Goal: Check status: Check status

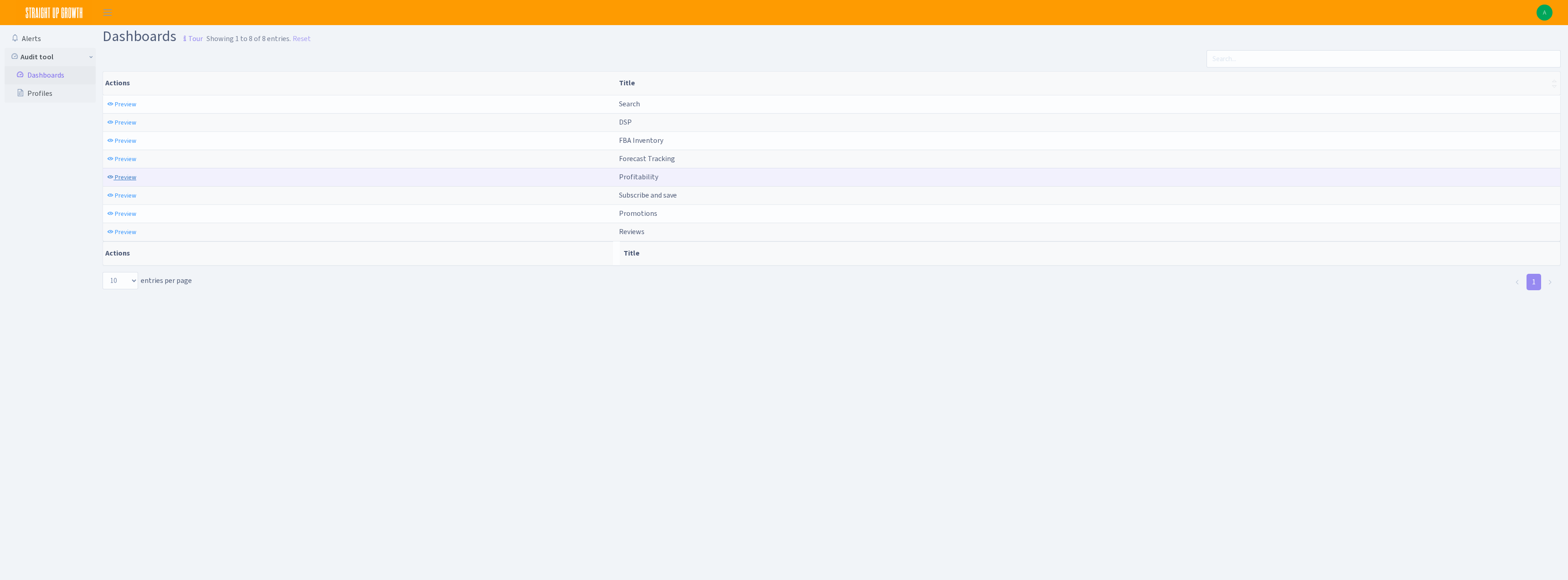
click at [129, 177] on span "Preview" at bounding box center [125, 177] width 21 height 9
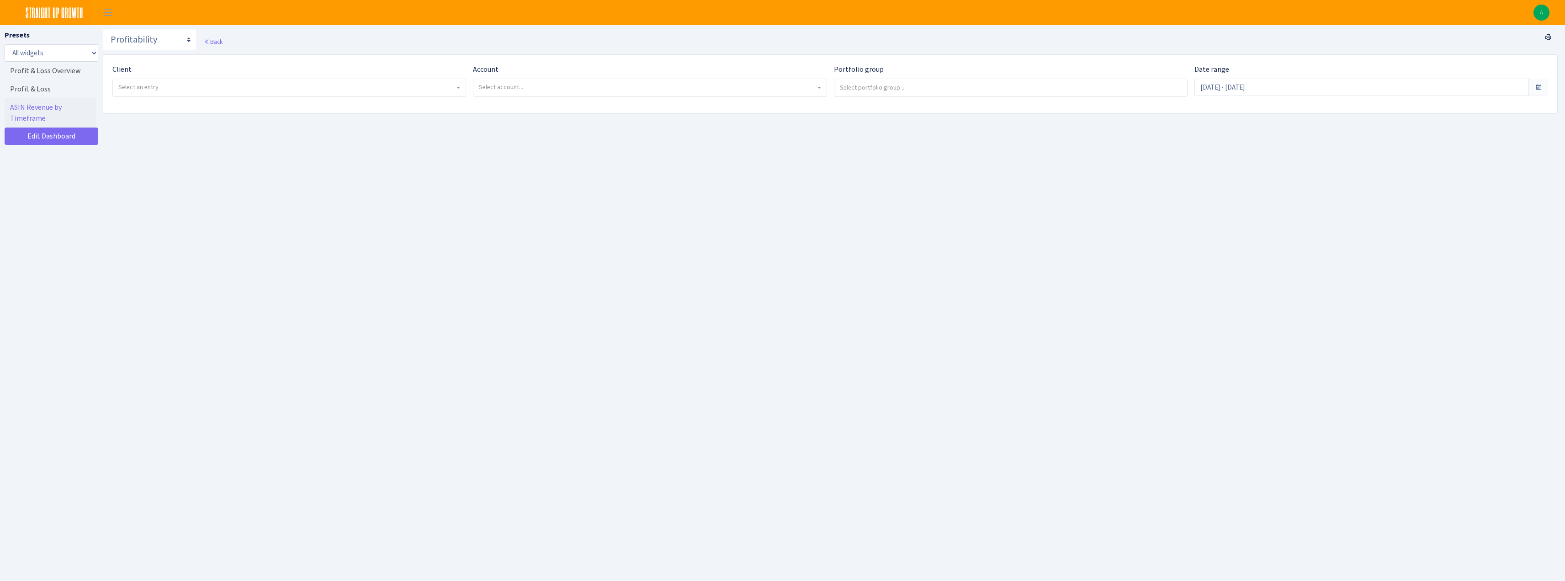
click at [169, 74] on div "Client - Sky Organics <span class="badge badge-success">Current</span><span cla…" at bounding box center [289, 80] width 354 height 33
click at [174, 86] on span "Select an entry" at bounding box center [286, 87] width 336 height 9
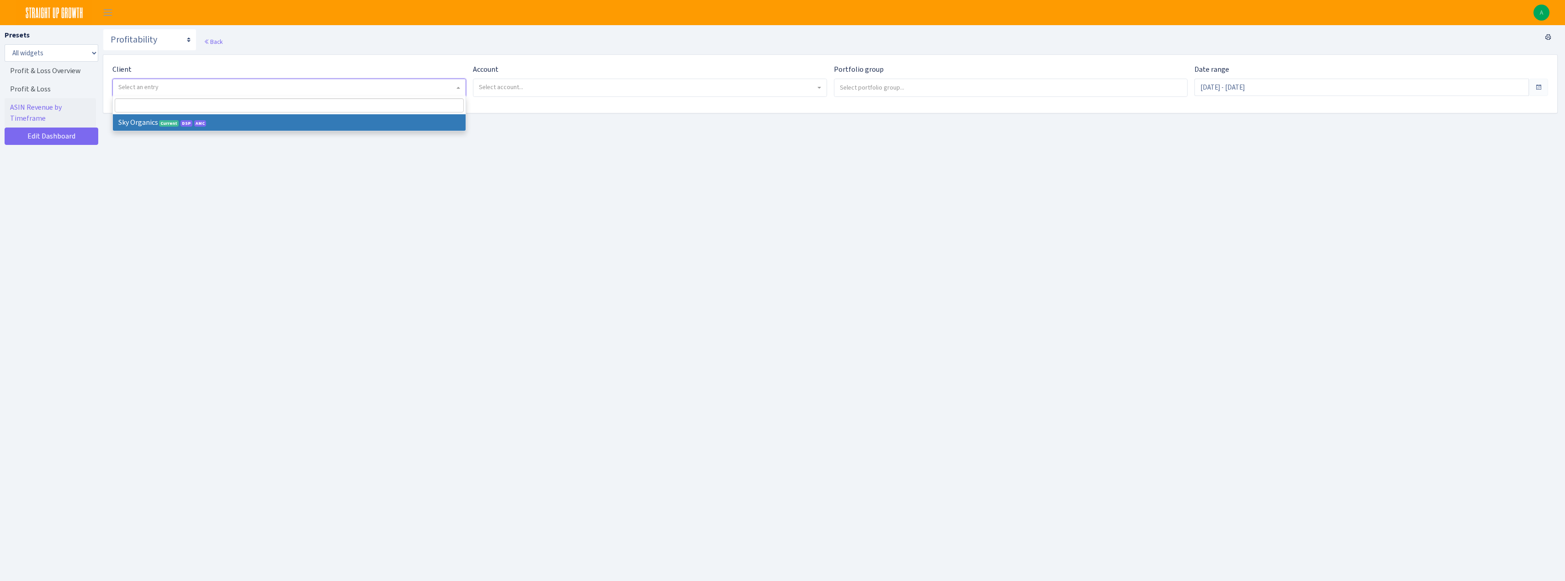
select select "328"
select select
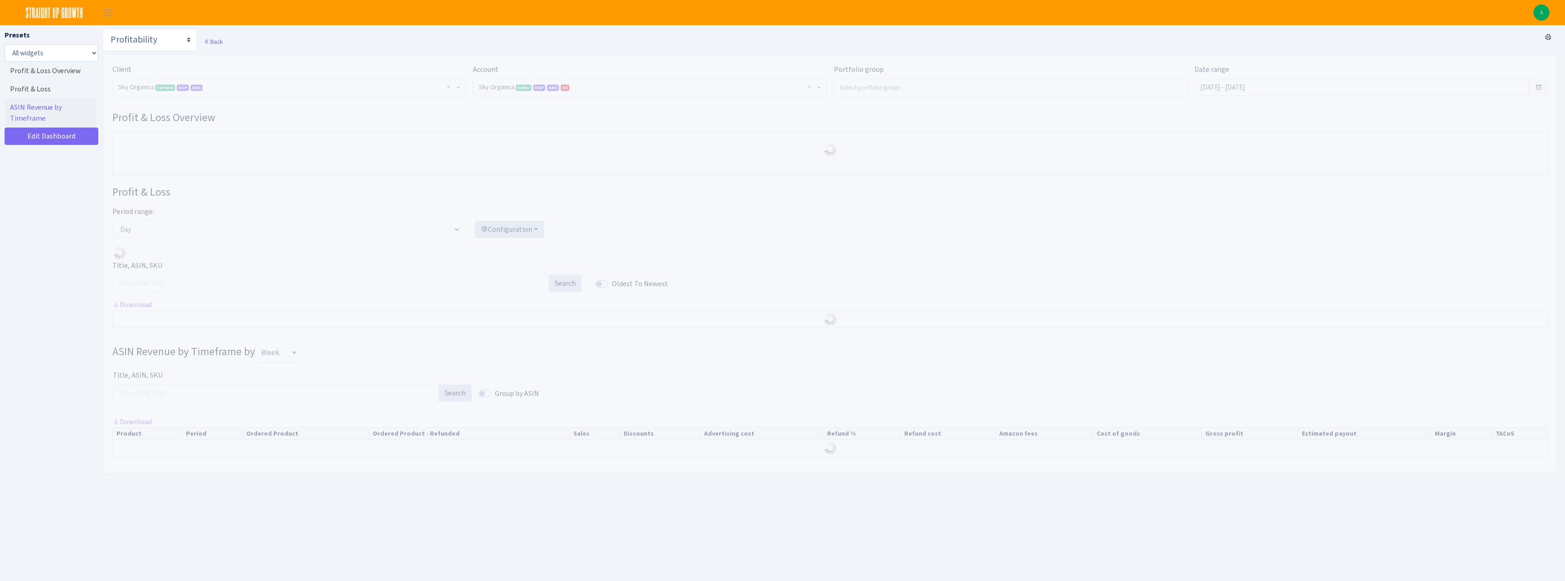
select select "[CREDIT_CARD_NUMBER]"
click at [1237, 87] on input "Jul 12, 2025 - Aug 10, 2025" at bounding box center [1361, 87] width 334 height 17
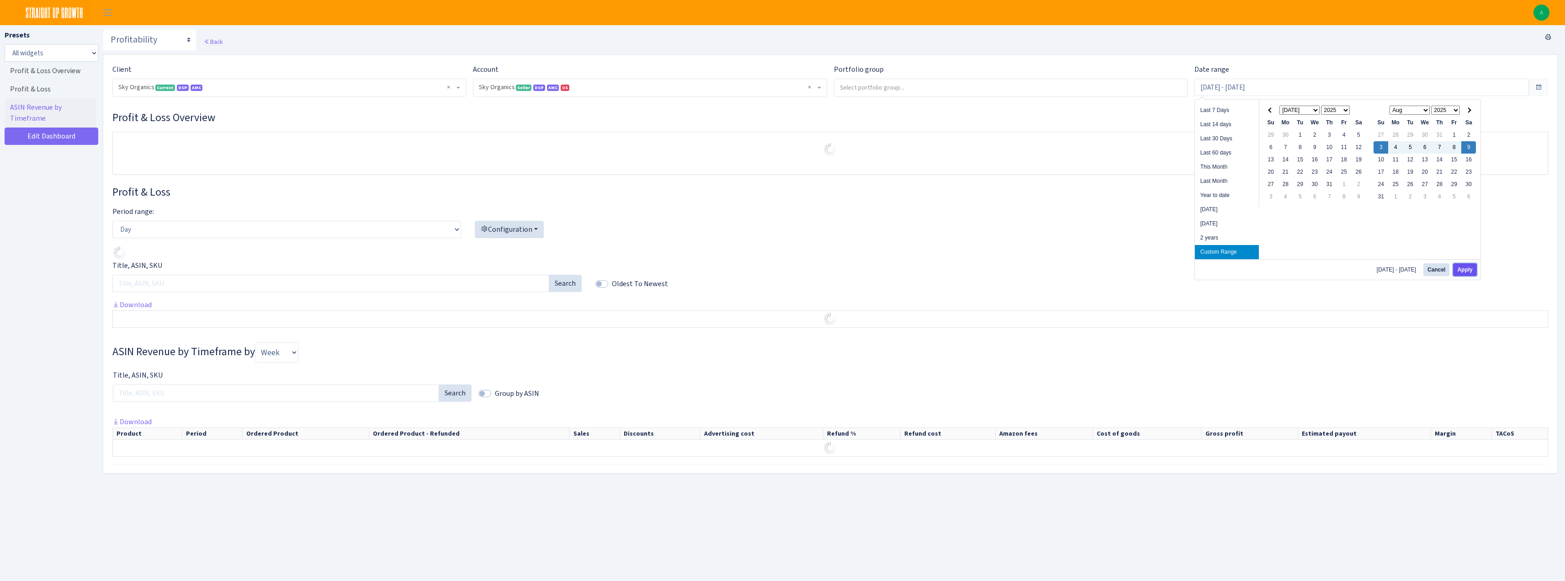
click at [1471, 266] on button "Apply" at bounding box center [1464, 269] width 23 height 13
type input "Aug 3, 2025 - Aug 9, 2025"
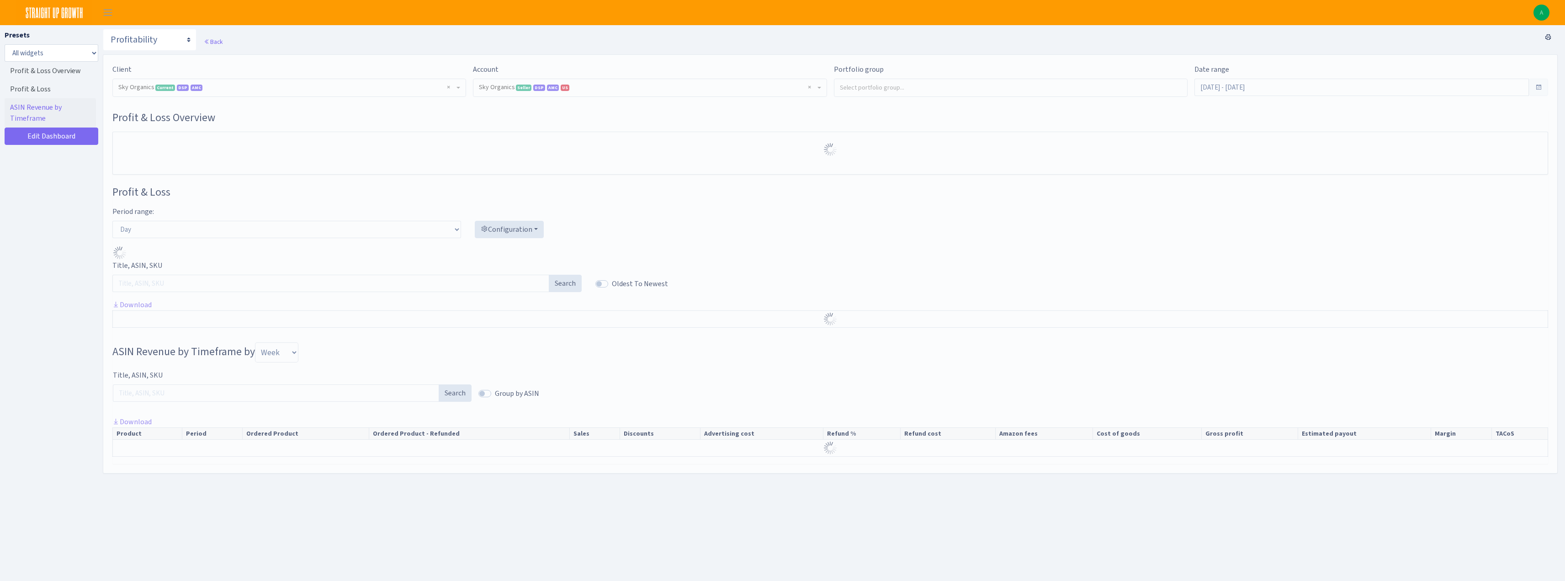
select select "3898146187075502"
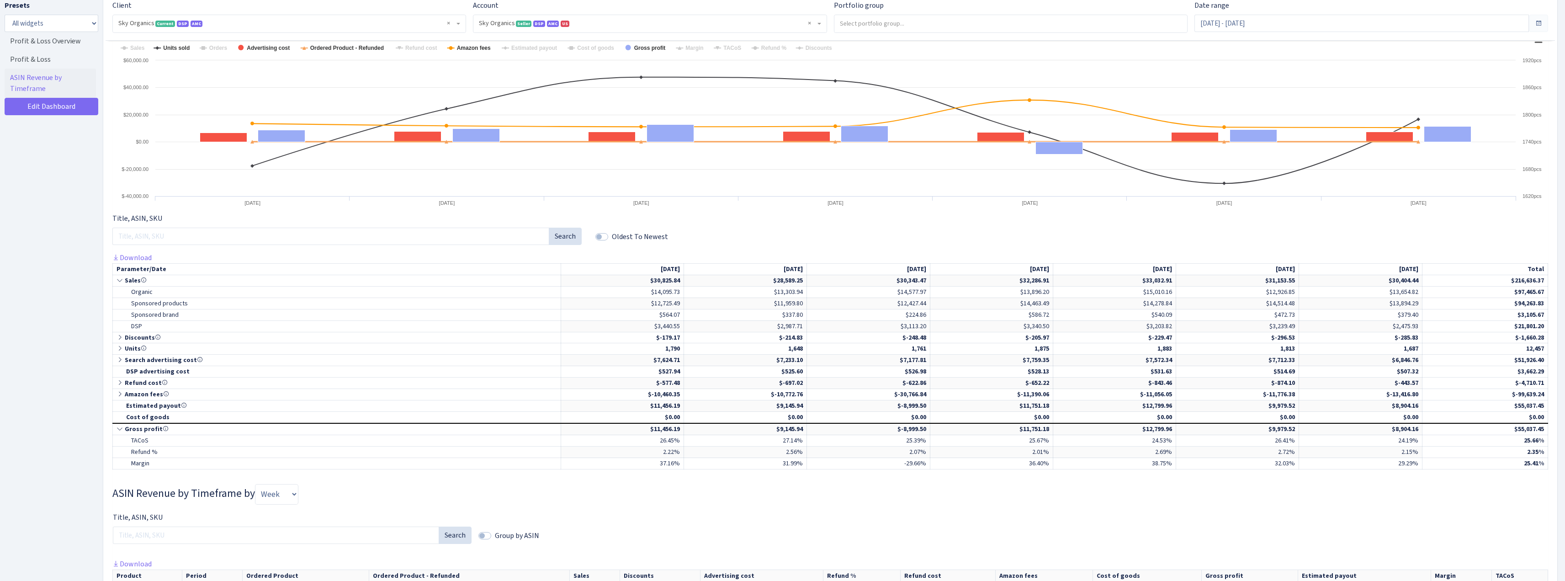
scroll to position [228, 0]
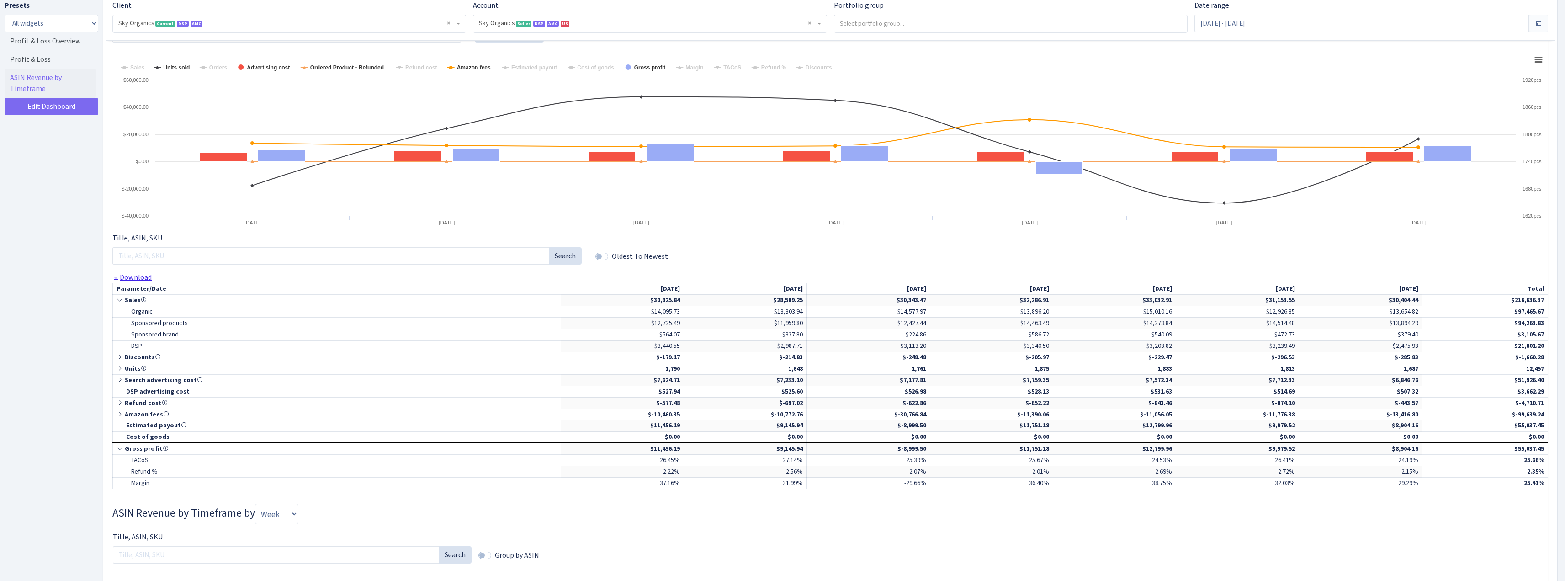
click at [138, 278] on link "Download" at bounding box center [131, 277] width 39 height 10
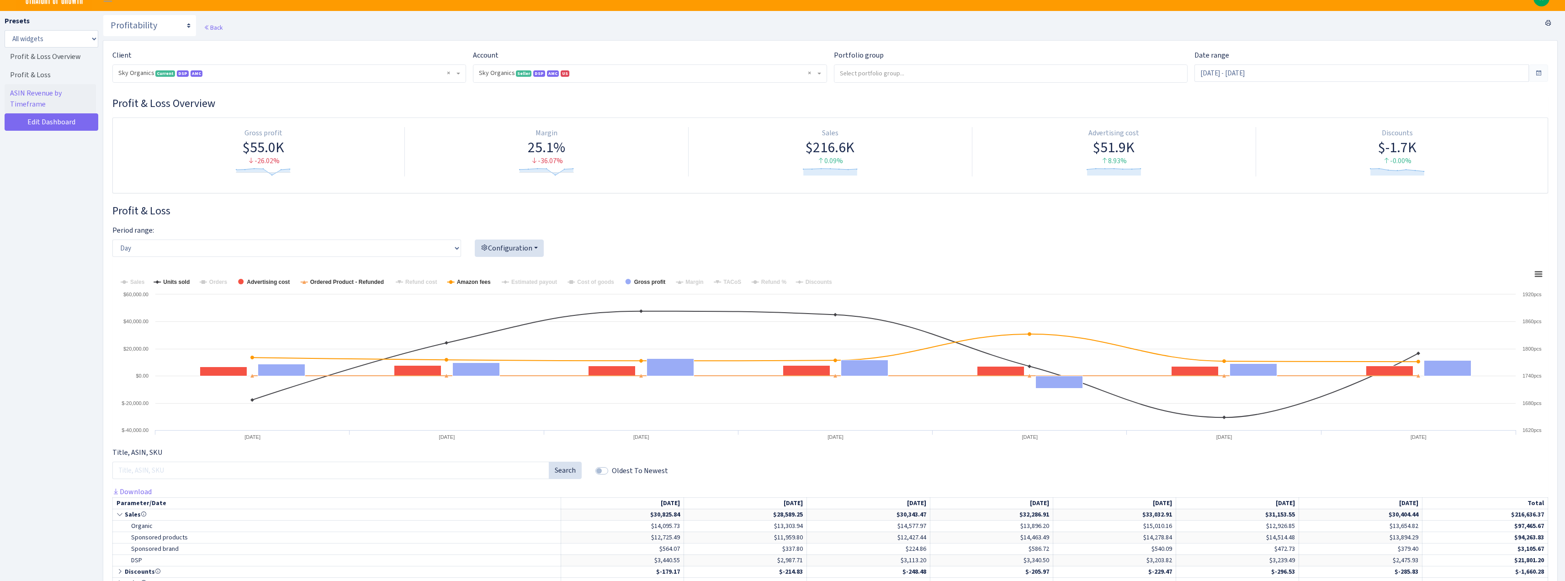
scroll to position [0, 0]
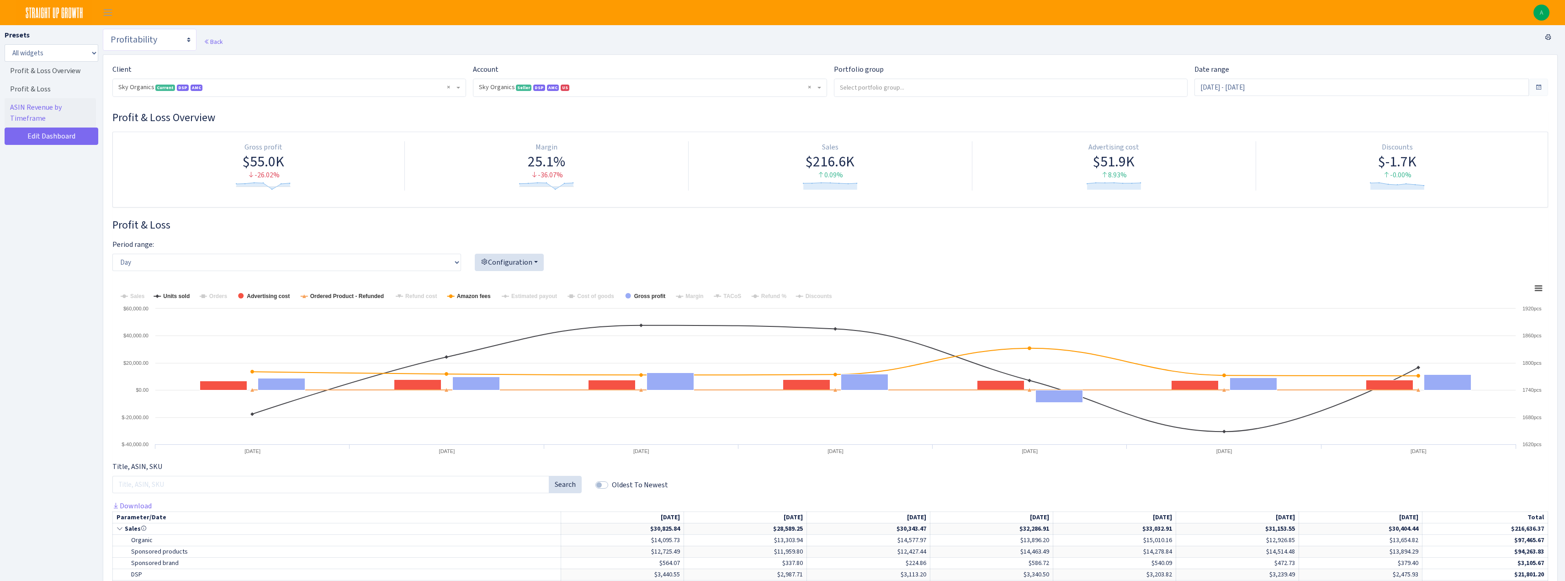
click at [143, 40] on select "Search DSP FBA Inventory Forecast Tracking Profitability Subscribe and save Pro…" at bounding box center [150, 40] width 94 height 22
click at [85, 184] on div "Presets All widgets ☰ Profit & Loss Overview ☰ Profit & Loss ☰ ASIN Revenue by …" at bounding box center [52, 318] width 94 height 576
click at [151, 42] on select "Search DSP FBA Inventory Forecast Tracking Profitability Subscribe and save Pro…" at bounding box center [150, 40] width 94 height 22
click at [48, 299] on div "Presets All widgets ☰ Profit & Loss Overview ☰ Profit & Loss ☰ ASIN Revenue by …" at bounding box center [52, 318] width 94 height 576
click at [169, 39] on select "Search DSP FBA Inventory Forecast Tracking Profitability Subscribe and save Pro…" at bounding box center [150, 40] width 94 height 22
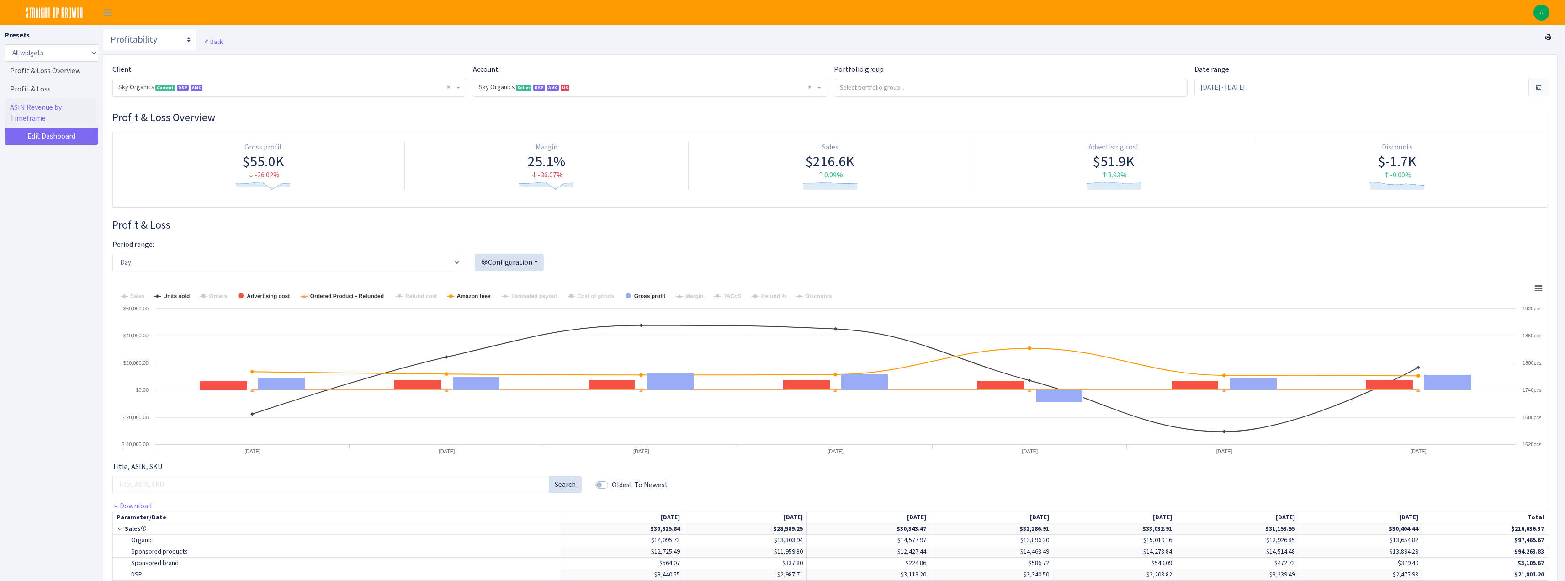
click at [29, 263] on div "Presets All widgets ☰ Profit & Loss Overview ☰ Profit & Loss ☰ ASIN Revenue by …" at bounding box center [52, 318] width 94 height 576
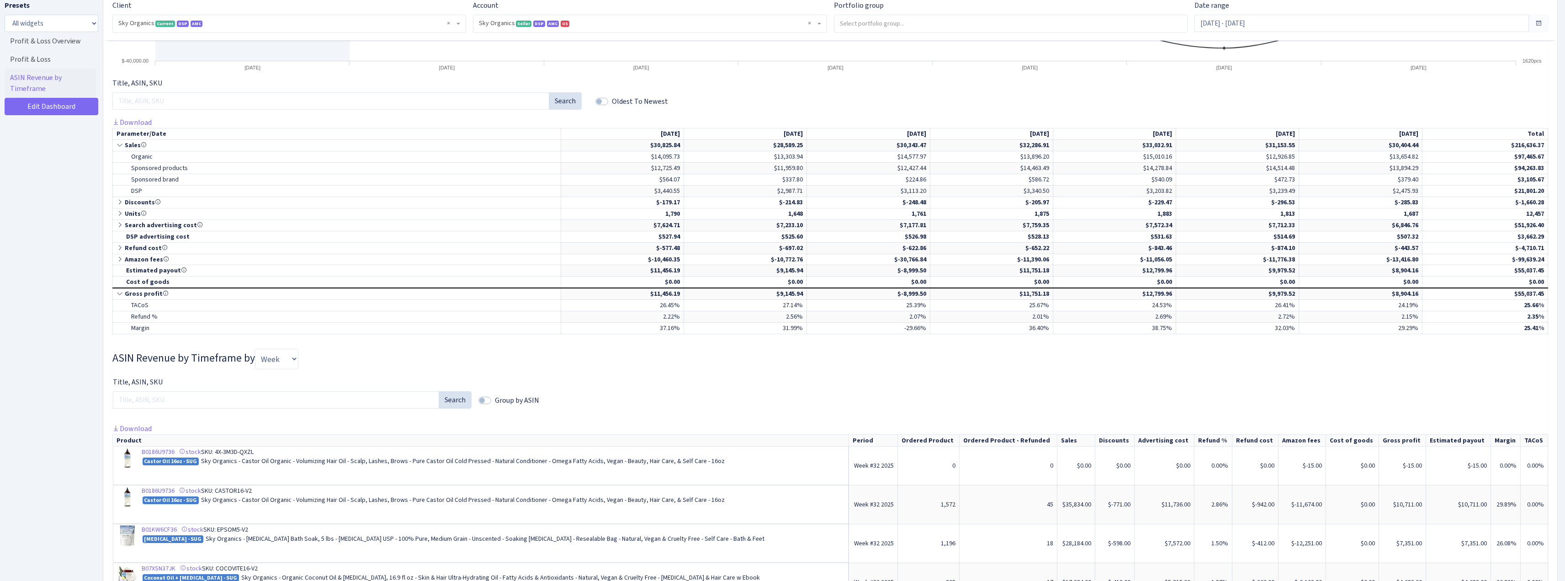
scroll to position [274, 0]
